Goal: Find specific page/section: Find specific page/section

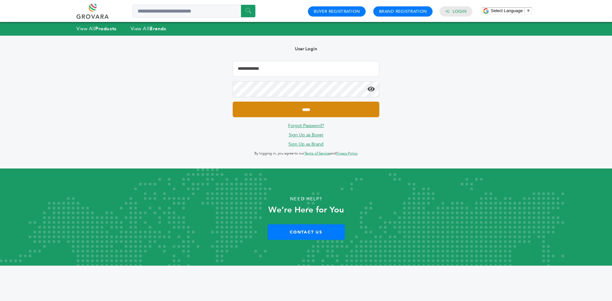
type input "**********"
click at [283, 112] on input "*****" at bounding box center [306, 110] width 147 height 16
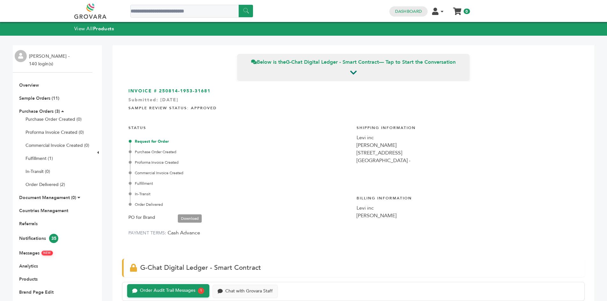
scroll to position [197, 0]
click at [38, 95] on link "Sample Orders (11)" at bounding box center [39, 98] width 40 height 6
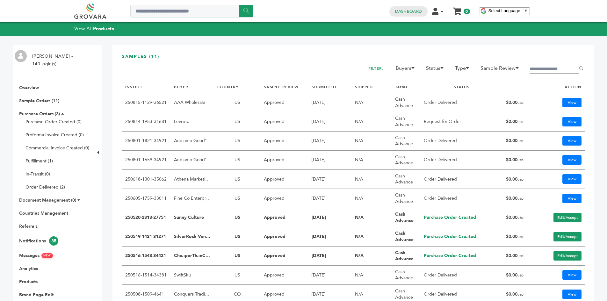
click at [215, 56] on h3 "SAMPLES (11)" at bounding box center [353, 59] width 463 height 11
click at [41, 113] on link "Purchase Orders (3)" at bounding box center [39, 114] width 41 height 6
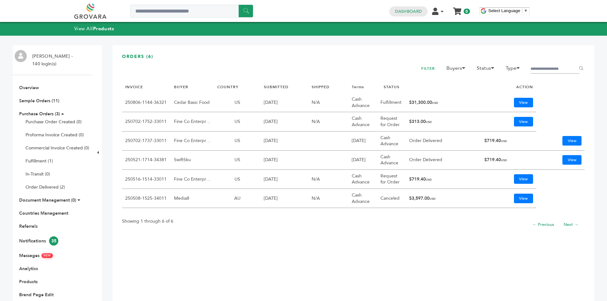
click at [194, 103] on td "Cedar Basic Food" at bounding box center [192, 102] width 43 height 19
click at [193, 103] on td "Cedar Basic Food" at bounding box center [192, 102] width 43 height 19
copy tr "Cedar Basic Food"
click at [522, 102] on link "View" at bounding box center [523, 103] width 19 height 10
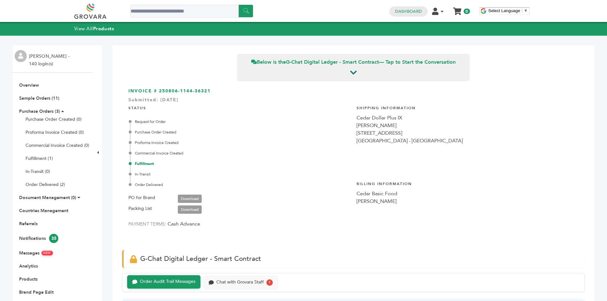
click at [27, 89] on ul "Overview Sample Orders (11) Purchase Orders (3) Purchase Order Created (0) Prof…" at bounding box center [53, 201] width 80 height 239
drag, startPoint x: 30, startPoint y: 87, endPoint x: 33, endPoint y: 89, distance: 3.4
click at [30, 87] on link "Overview" at bounding box center [29, 85] width 20 height 6
